Goal: Find specific page/section: Find specific page/section

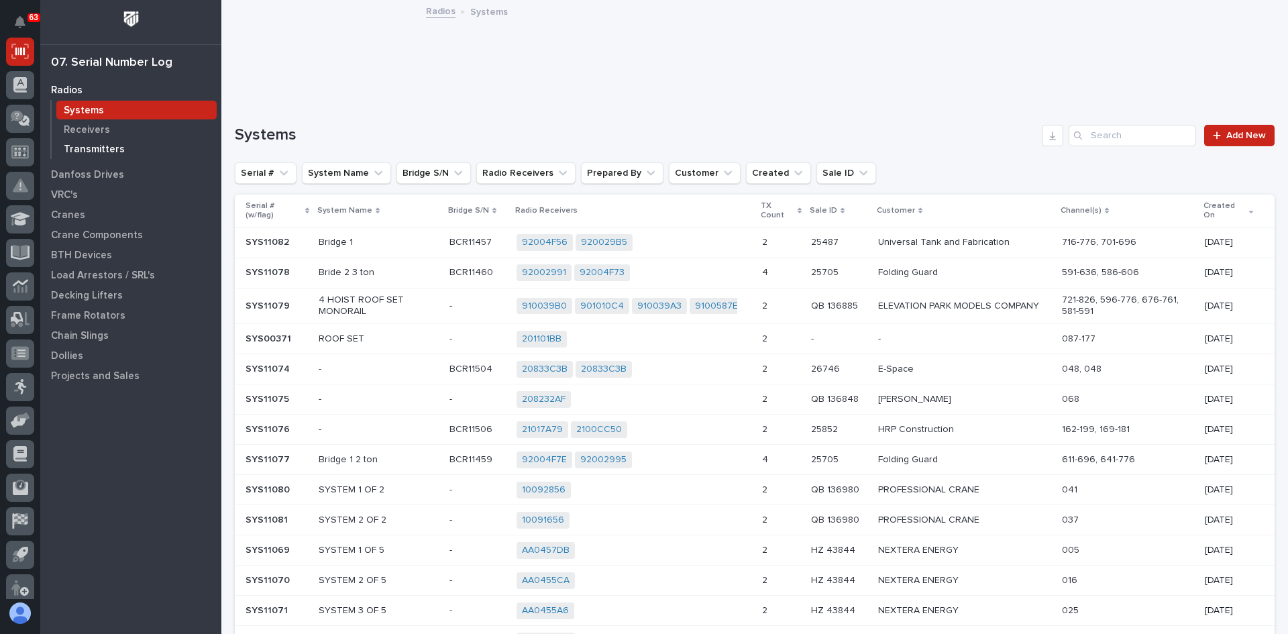
click at [91, 145] on p "Transmitters" at bounding box center [94, 150] width 61 height 12
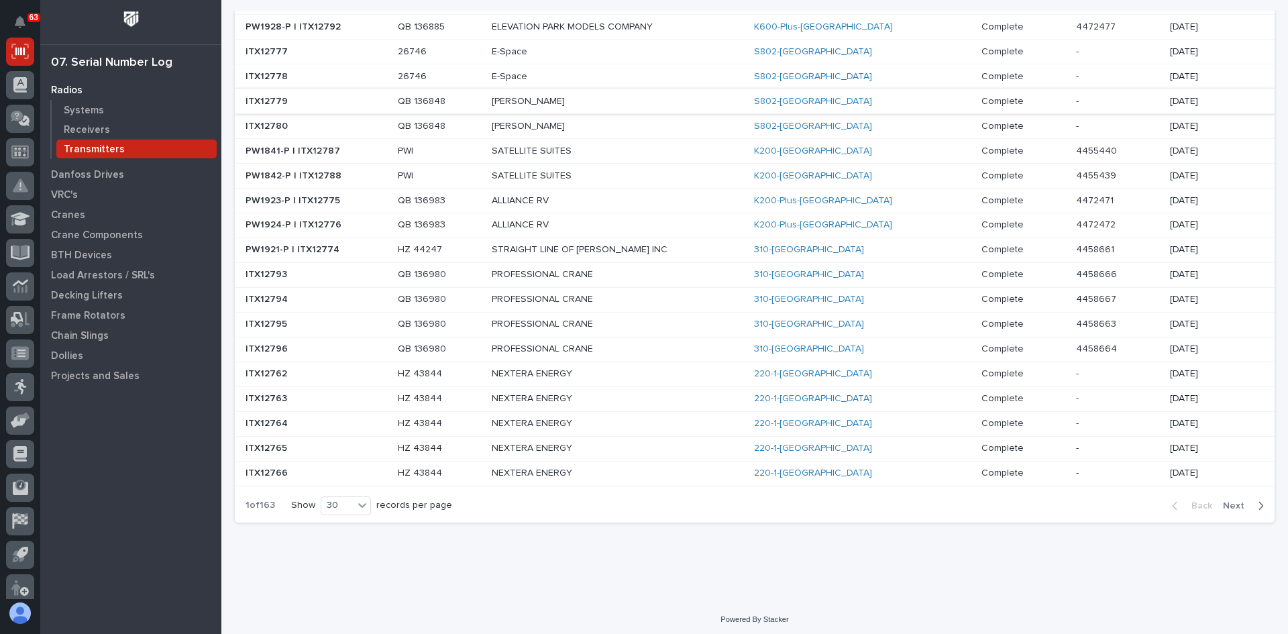
scroll to position [481, 0]
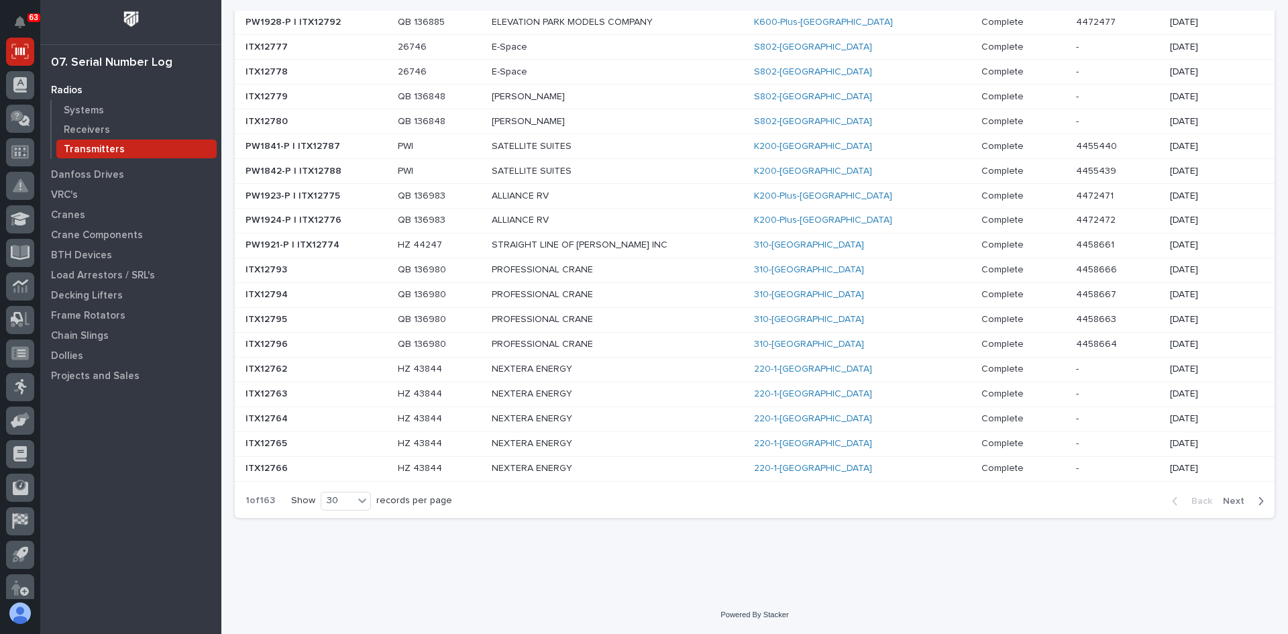
click at [1228, 501] on span "Next" at bounding box center [1238, 501] width 30 height 12
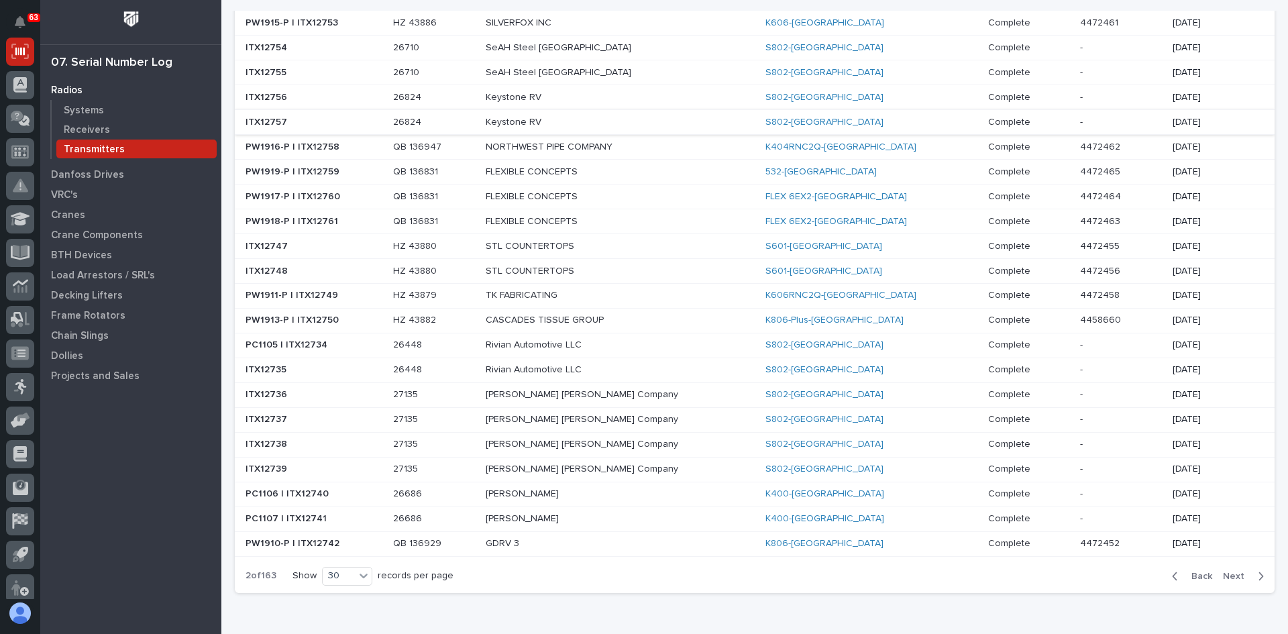
scroll to position [414, 0]
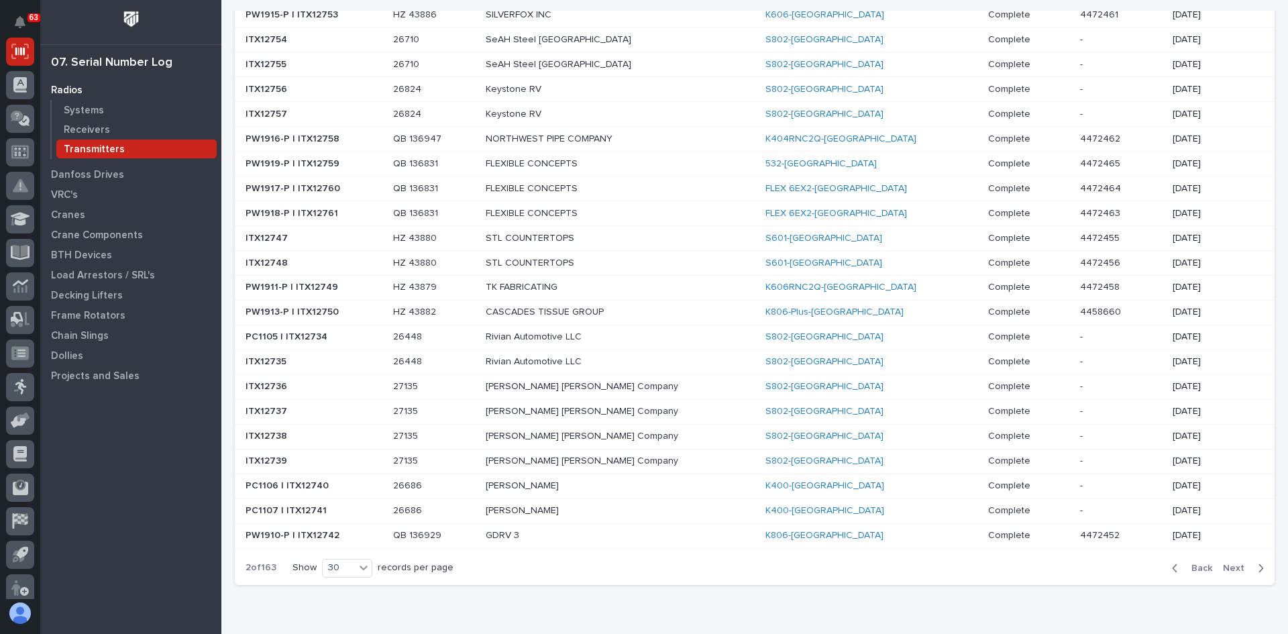
click at [1229, 568] on span "Next" at bounding box center [1238, 568] width 30 height 12
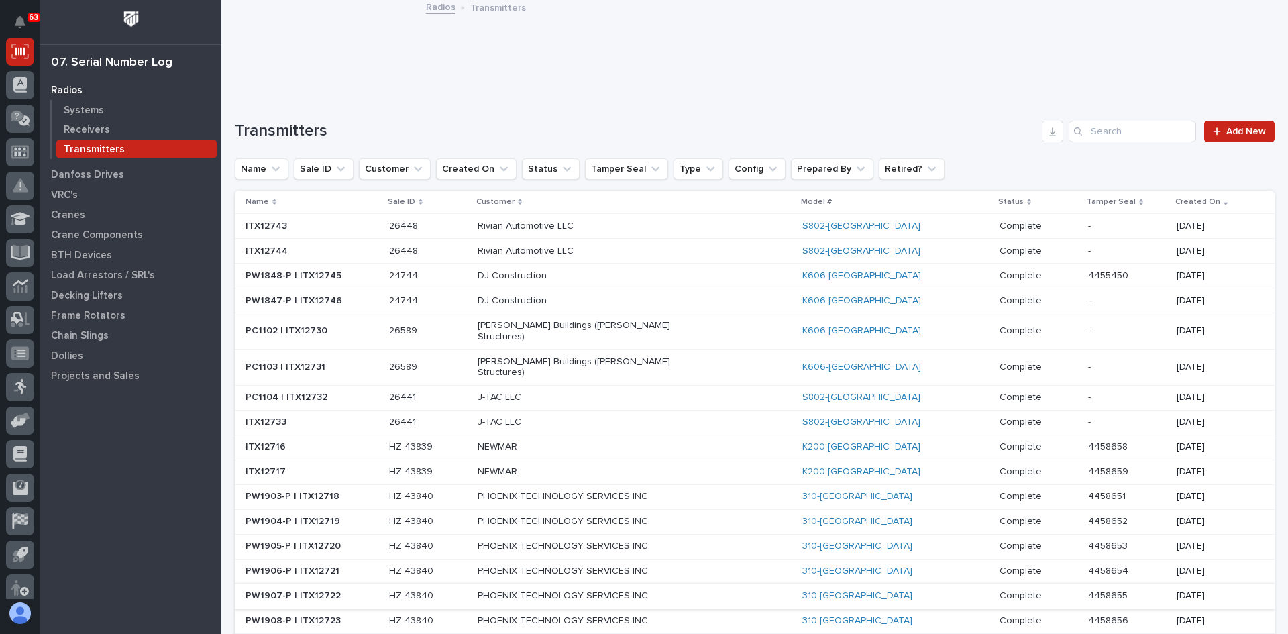
scroll to position [0, 0]
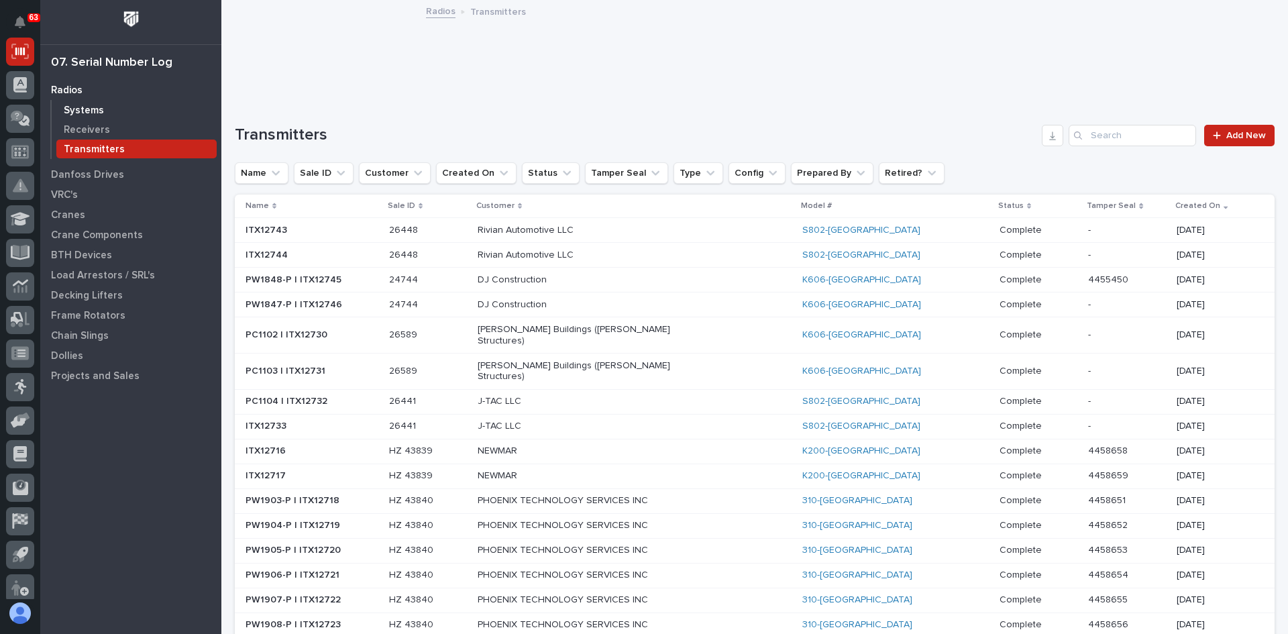
click at [75, 109] on p "Systems" at bounding box center [84, 111] width 40 height 12
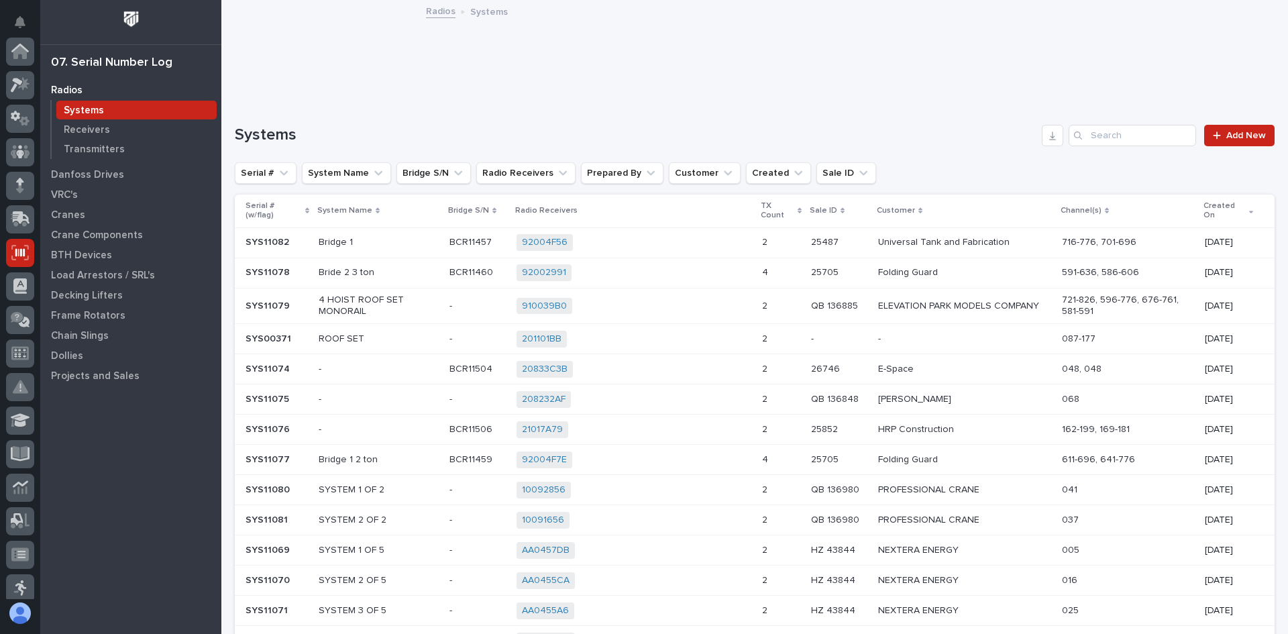
scroll to position [201, 0]
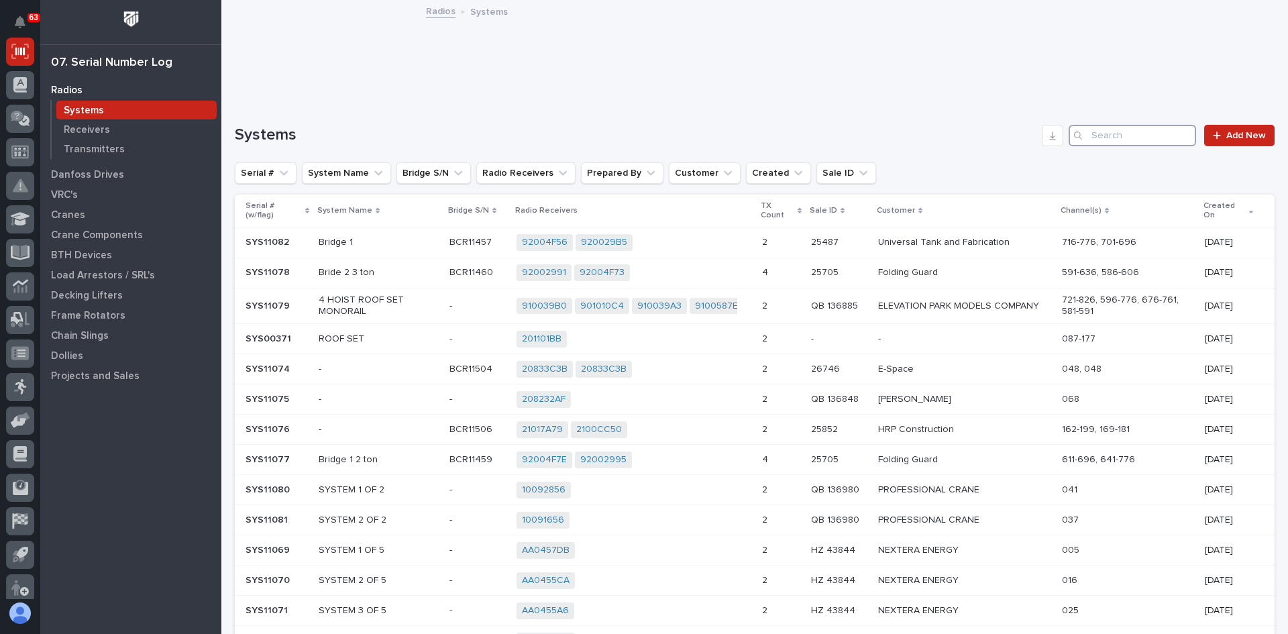
click at [1112, 134] on input "Search" at bounding box center [1132, 135] width 127 height 21
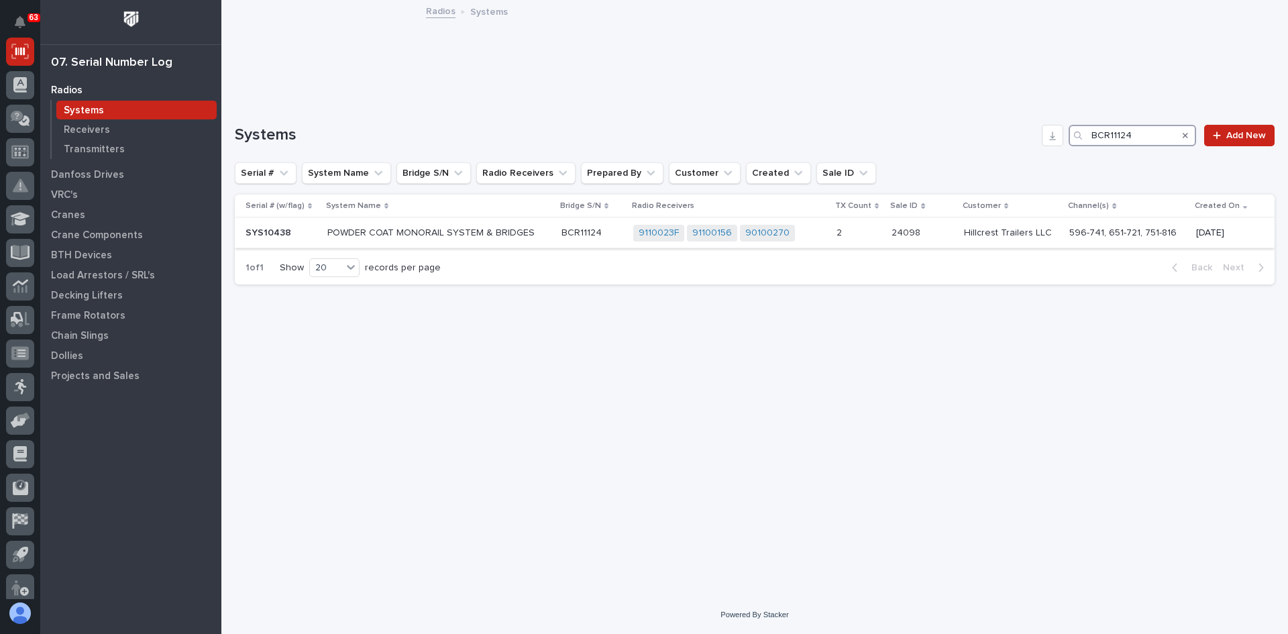
type input "BCR11124"
click at [833, 233] on td "2 2" at bounding box center [859, 233] width 56 height 30
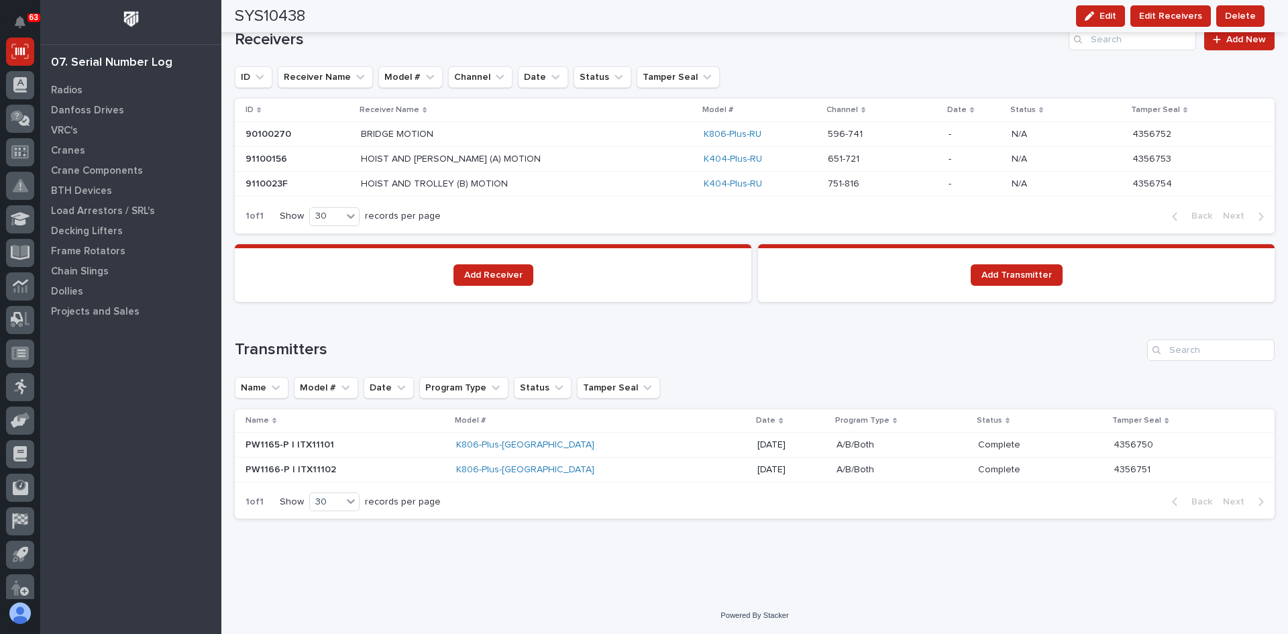
scroll to position [926, 0]
